Goal: Information Seeking & Learning: Learn about a topic

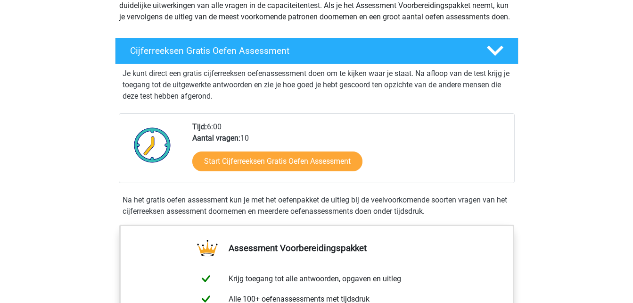
scroll to position [166, 0]
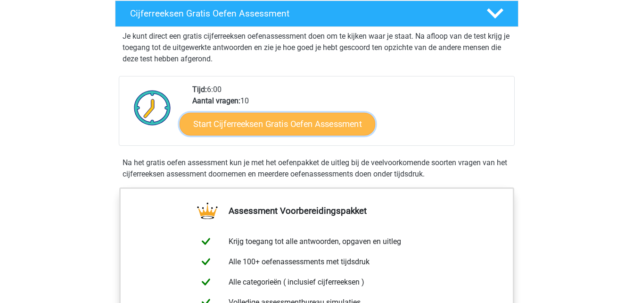
click at [335, 135] on link "Start Cijferreeksen Gratis Oefen Assessment" at bounding box center [278, 123] width 196 height 23
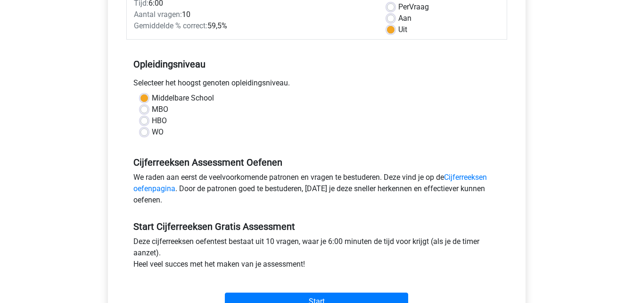
scroll to position [141, 0]
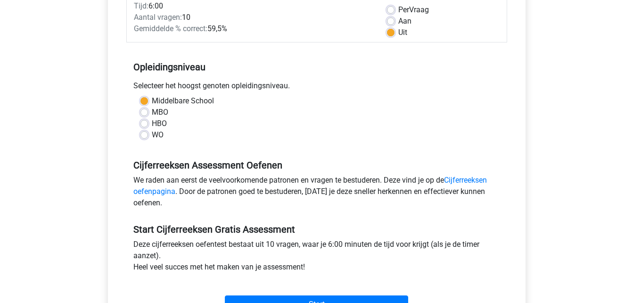
click at [152, 115] on label "MBO" at bounding box center [160, 112] width 16 height 11
click at [146, 115] on input "MBO" at bounding box center [144, 111] width 8 height 9
radio input "true"
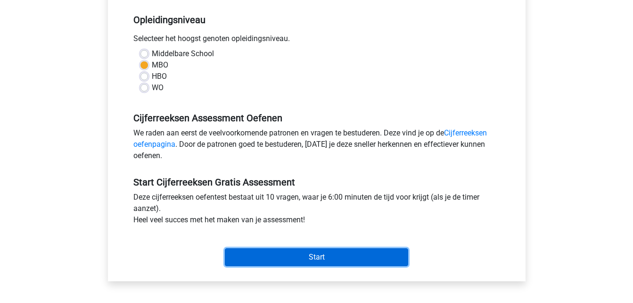
click at [336, 248] on input "Start" at bounding box center [316, 257] width 183 height 18
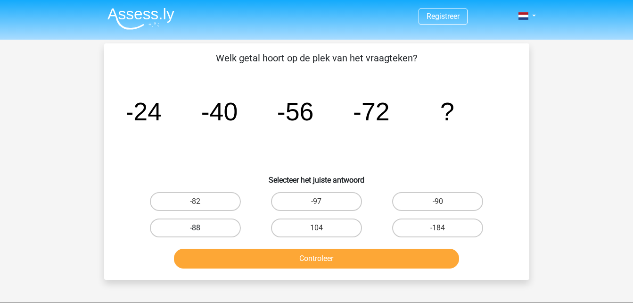
click at [213, 224] on label "-88" at bounding box center [195, 227] width 91 height 19
click at [201, 228] on input "-88" at bounding box center [198, 231] width 6 height 6
radio input "true"
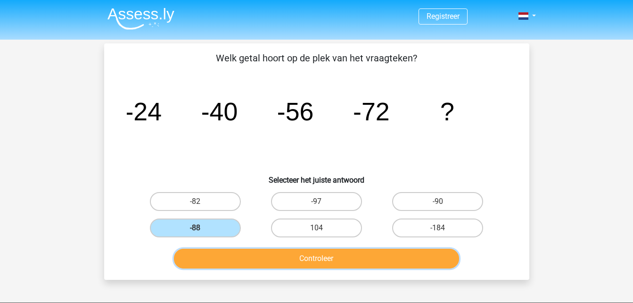
click at [311, 261] on button "Controleer" at bounding box center [316, 258] width 285 height 20
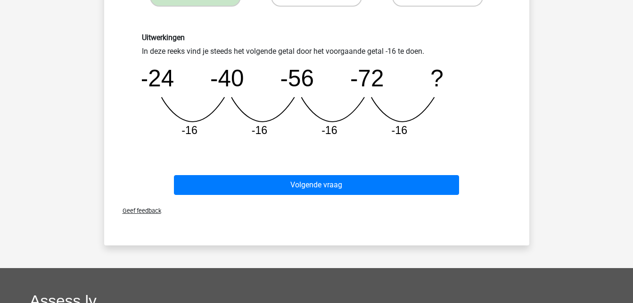
scroll to position [283, 0]
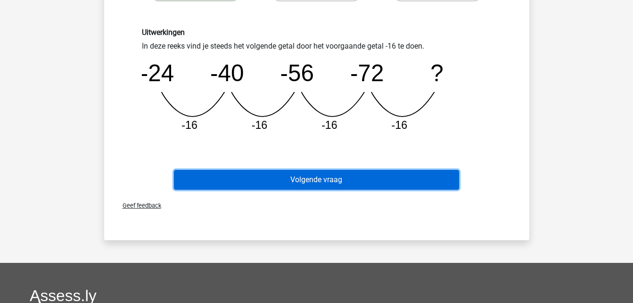
click at [348, 180] on button "Volgende vraag" at bounding box center [316, 180] width 285 height 20
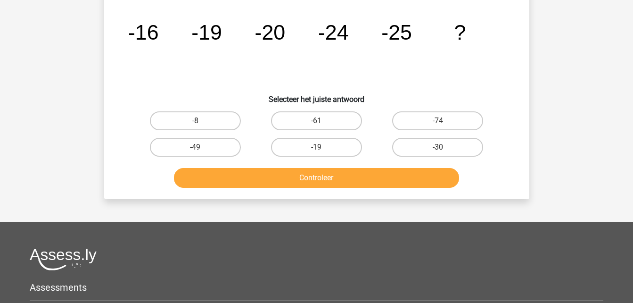
scroll to position [43, 0]
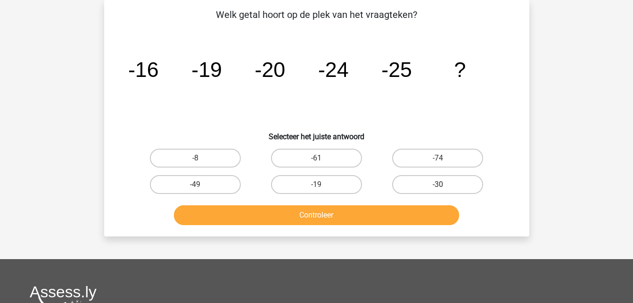
click at [457, 180] on label "-30" at bounding box center [437, 184] width 91 height 19
click at [444, 184] on input "-30" at bounding box center [441, 187] width 6 height 6
radio input "true"
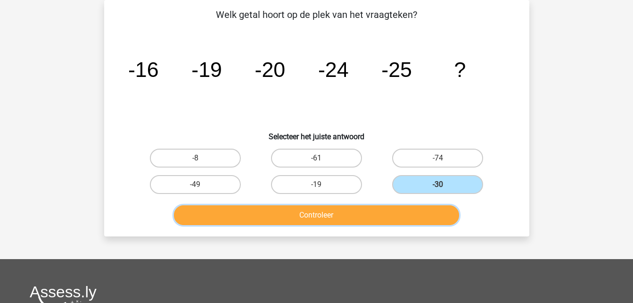
click at [402, 213] on button "Controleer" at bounding box center [316, 215] width 285 height 20
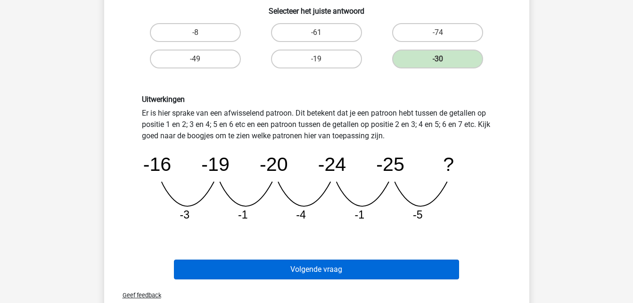
scroll to position [185, 0]
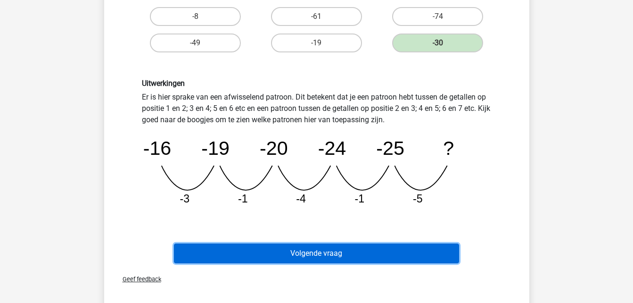
click at [334, 254] on button "Volgende vraag" at bounding box center [316, 253] width 285 height 20
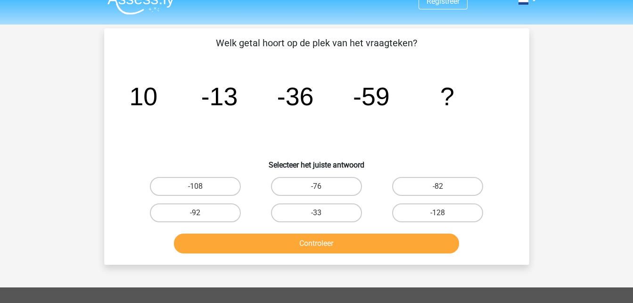
scroll to position [0, 0]
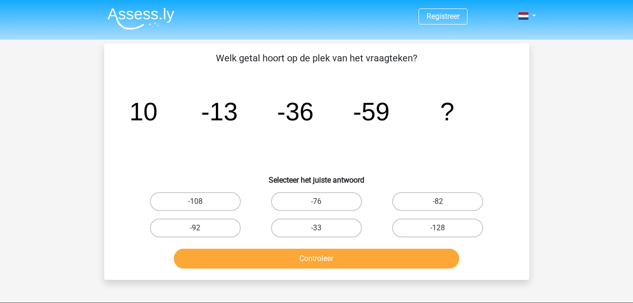
click at [437, 203] on div "-82" at bounding box center [438, 201] width 114 height 19
click at [325, 204] on label "-76" at bounding box center [316, 201] width 91 height 19
click at [322, 204] on input "-76" at bounding box center [319, 204] width 6 height 6
radio input "true"
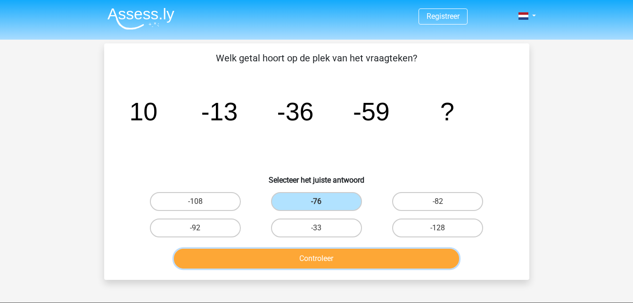
click at [315, 258] on button "Controleer" at bounding box center [316, 258] width 285 height 20
